Goal: Task Accomplishment & Management: Manage account settings

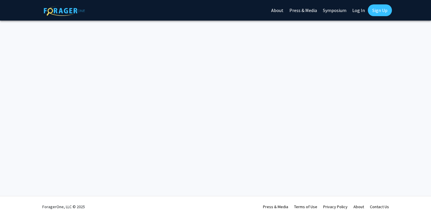
click at [352, 13] on link "Log In" at bounding box center [358, 10] width 19 height 21
click at [357, 11] on link "Log In" at bounding box center [358, 10] width 19 height 21
click at [356, 11] on link "Log In" at bounding box center [358, 10] width 19 height 21
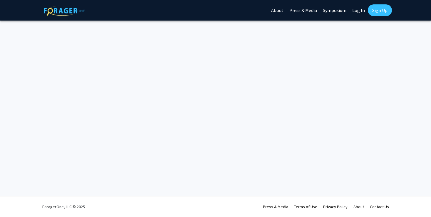
click at [356, 11] on link "Log In" at bounding box center [358, 10] width 19 height 21
click at [381, 14] on link "Sign Up" at bounding box center [380, 10] width 24 height 12
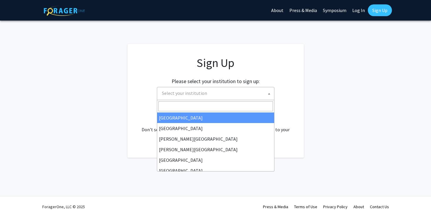
click at [256, 95] on span "Select your institution" at bounding box center [216, 93] width 115 height 12
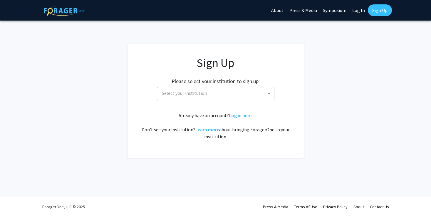
click at [303, 53] on fg-card "Sign Up Please select your institution to sign up: [GEOGRAPHIC_DATA] [GEOGRAPHI…" at bounding box center [215, 101] width 176 height 114
click at [354, 7] on link "Log In" at bounding box center [358, 10] width 19 height 21
click at [241, 115] on link "Log in here" at bounding box center [240, 115] width 23 height 6
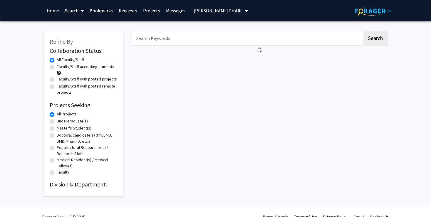
click at [241, 115] on div "Search" at bounding box center [259, 111] width 264 height 171
